Goal: Check status: Check status

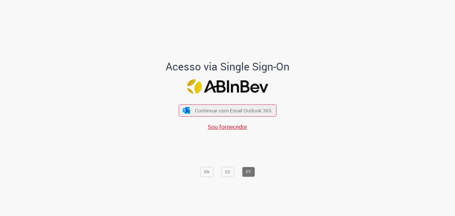
click at [249, 119] on div "Continuar com Email Outlook 365 Sou fornecedor" at bounding box center [227, 114] width 98 height 33
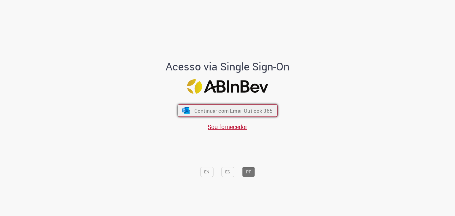
click at [249, 113] on span "Continuar com Email Outlook 365" at bounding box center [233, 110] width 78 height 7
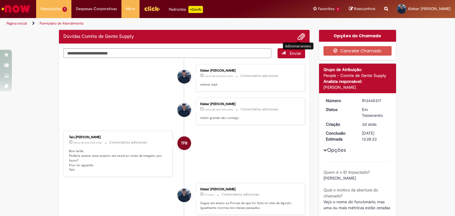
click at [299, 34] on span "Adicionar anexos" at bounding box center [300, 36] width 7 height 7
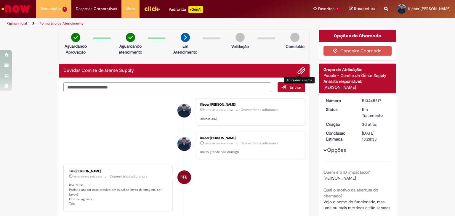
click at [297, 71] on span "Adicionar anexos" at bounding box center [300, 70] width 7 height 7
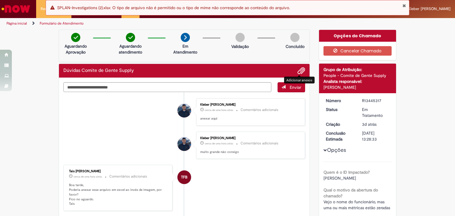
click at [300, 73] on span "Adicionar anexos" at bounding box center [300, 70] width 7 height 7
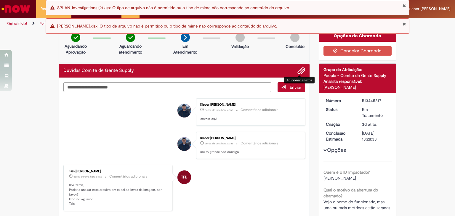
click at [195, 84] on textarea "Digite sua mensagem aqui..." at bounding box center [167, 87] width 208 height 10
click at [405, 26] on button "Fechar Notificação" at bounding box center [404, 24] width 4 height 5
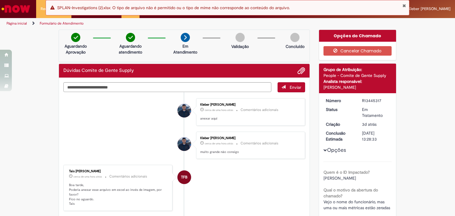
click at [405, 5] on button "Fechar Notificação" at bounding box center [404, 5] width 4 height 5
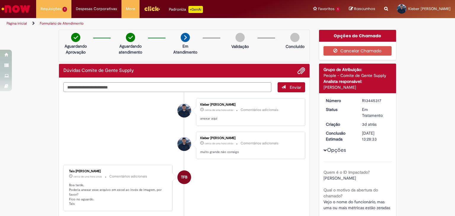
click at [297, 71] on span "Adicionar anexos" at bounding box center [300, 70] width 7 height 7
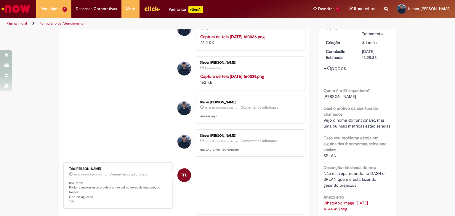
scroll to position [89, 0]
